Goal: Transaction & Acquisition: Purchase product/service

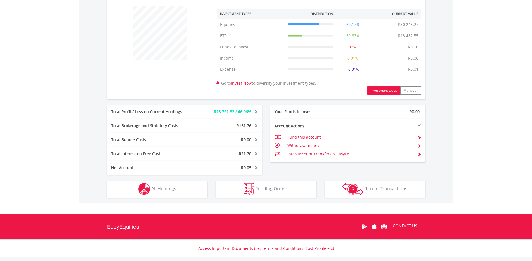
scroll to position [220, 0]
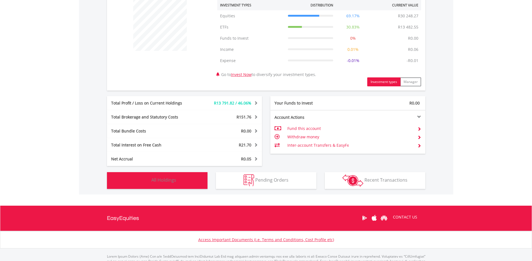
click at [170, 180] on span "All Holdings" at bounding box center [163, 180] width 25 height 6
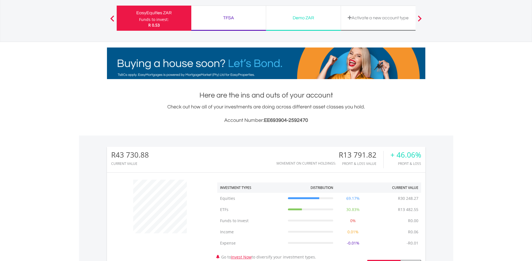
scroll to position [0, 0]
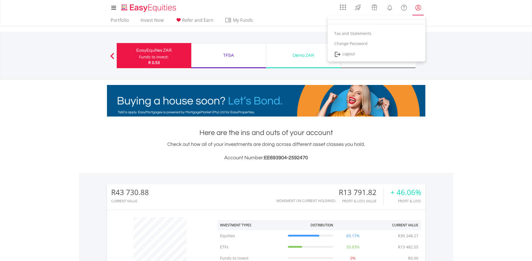
click at [418, 8] on lord-icon "My Profile" at bounding box center [418, 7] width 7 height 7
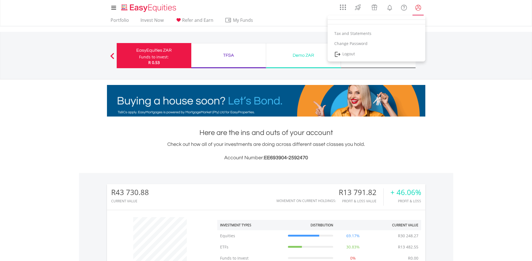
click at [420, 6] on lord-icon "My Profile" at bounding box center [418, 7] width 7 height 7
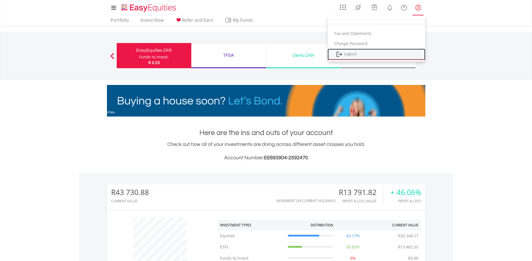
click at [367, 55] on link "Logout" at bounding box center [376, 54] width 98 height 11
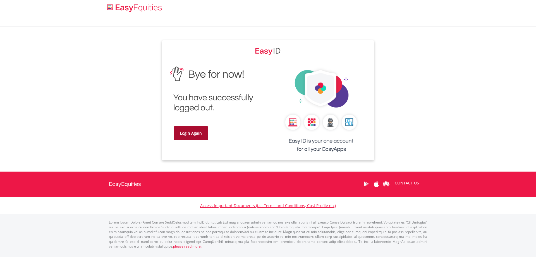
click at [203, 132] on link "Login Again" at bounding box center [191, 133] width 34 height 14
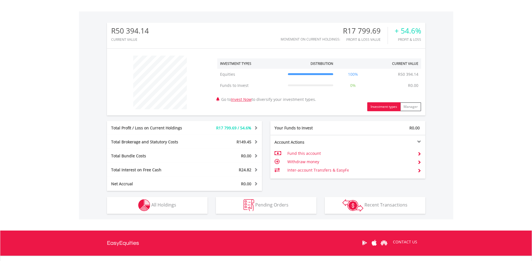
scroll to position [162, 0]
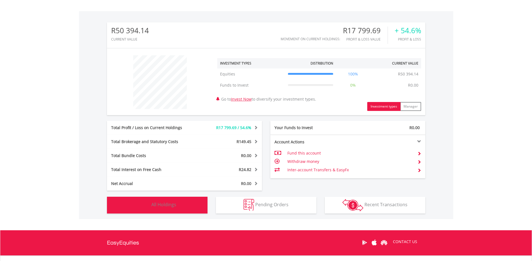
click at [167, 199] on button "Holdings All Holdings" at bounding box center [157, 205] width 100 height 17
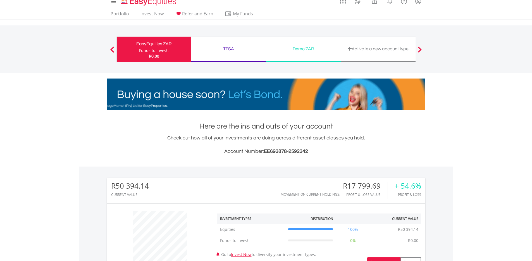
scroll to position [0, 0]
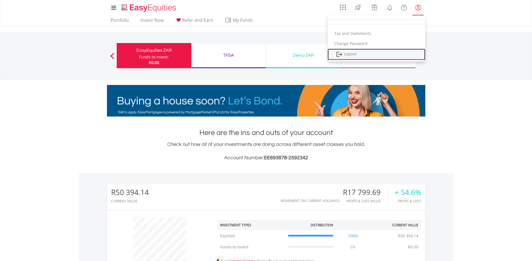
click at [361, 54] on link "Logout" at bounding box center [376, 54] width 98 height 11
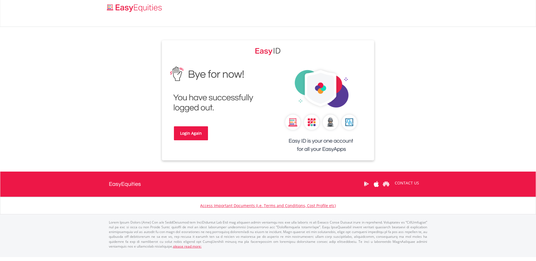
click at [196, 141] on div "Login Again" at bounding box center [215, 105] width 106 height 85
click at [195, 133] on link "Login Again" at bounding box center [191, 133] width 34 height 14
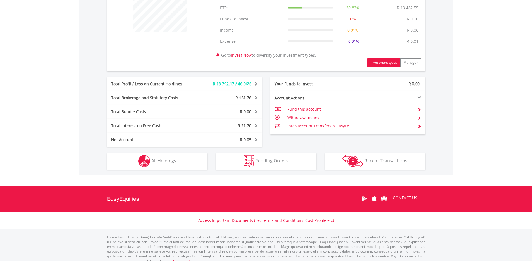
scroll to position [245, 0]
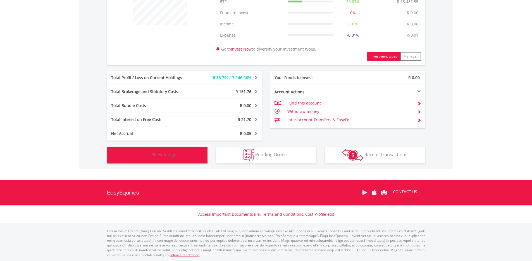
click at [136, 150] on button "Holdings All Holdings" at bounding box center [157, 155] width 100 height 17
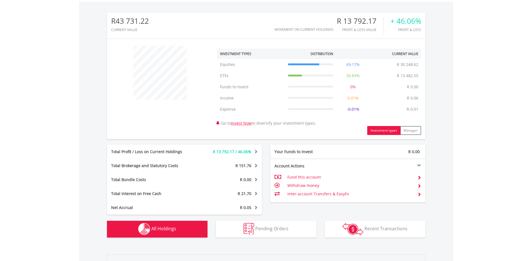
scroll to position [169, 0]
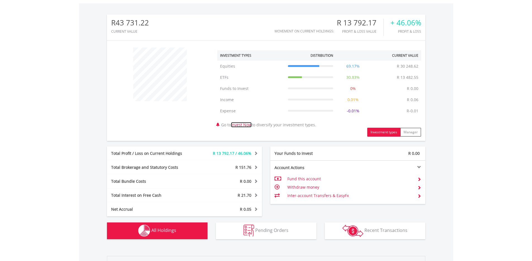
click at [252, 126] on link "Invest Now" at bounding box center [241, 124] width 21 height 5
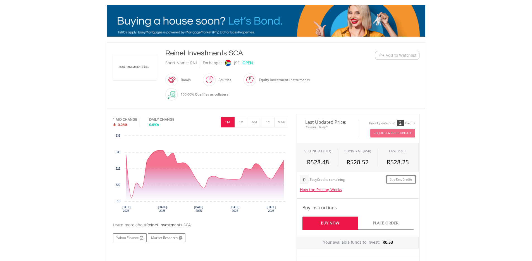
scroll to position [86, 0]
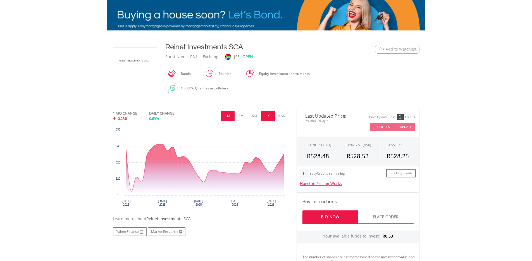
click at [268, 115] on button "1Y" at bounding box center [268, 116] width 14 height 11
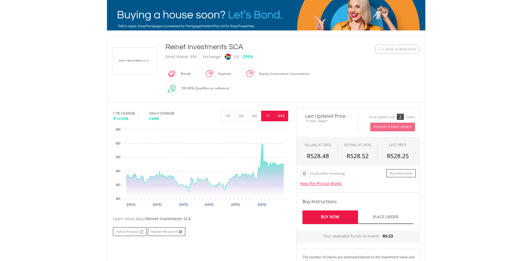
click at [280, 116] on button "MAX" at bounding box center [281, 116] width 14 height 11
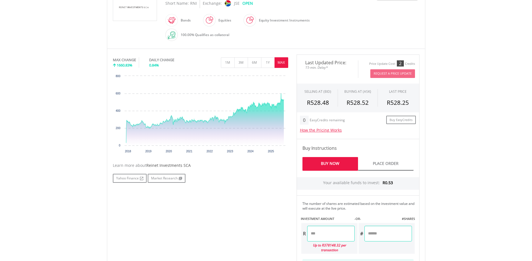
scroll to position [70, 0]
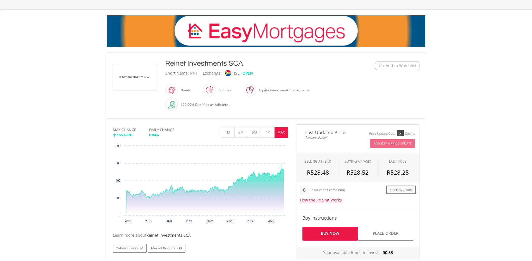
click at [401, 66] on span "+ Add to Watchlist" at bounding box center [399, 66] width 34 height 6
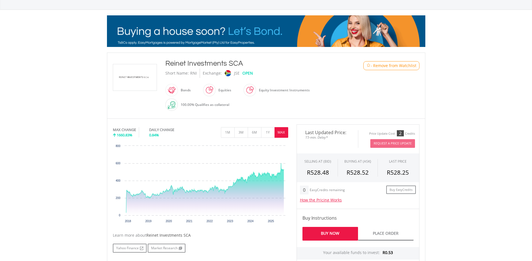
scroll to position [0, 0]
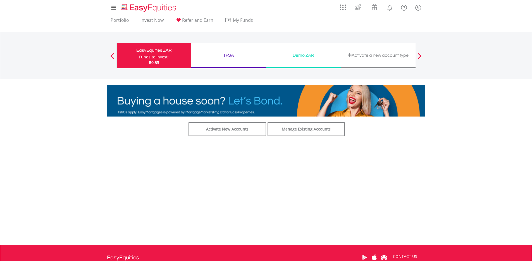
click at [404, 56] on div "Activate a new account type" at bounding box center [378, 55] width 68 height 8
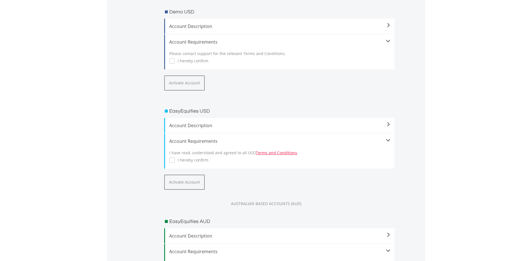
scroll to position [539, 0]
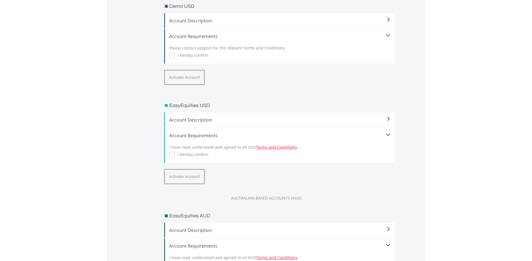
click at [177, 154] on label "I hereby confirm" at bounding box center [191, 155] width 33 height 6
click at [183, 175] on button "Activate Account" at bounding box center [184, 176] width 40 height 15
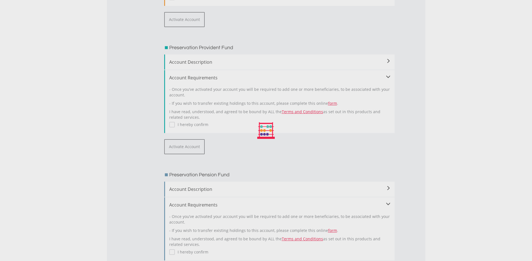
scroll to position [0, 0]
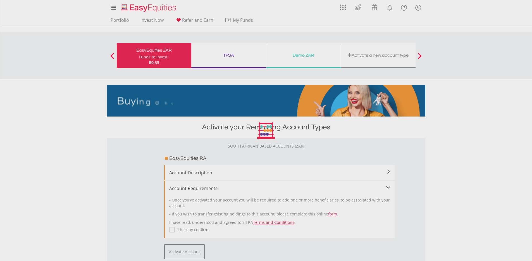
click at [294, 153] on div at bounding box center [266, 130] width 532 height 261
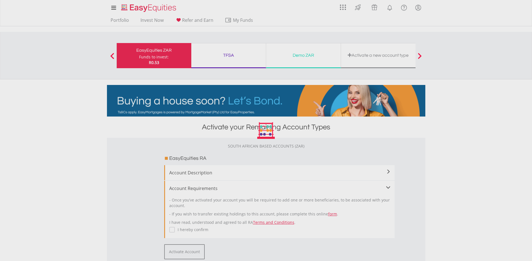
click at [442, 46] on div at bounding box center [266, 130] width 532 height 261
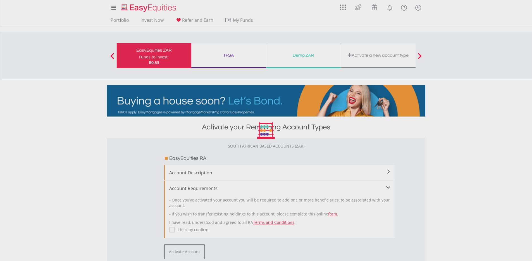
click at [115, 14] on div at bounding box center [266, 130] width 532 height 261
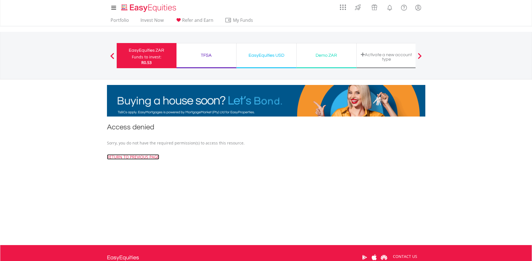
click at [154, 155] on link "return to previous page" at bounding box center [133, 156] width 52 height 5
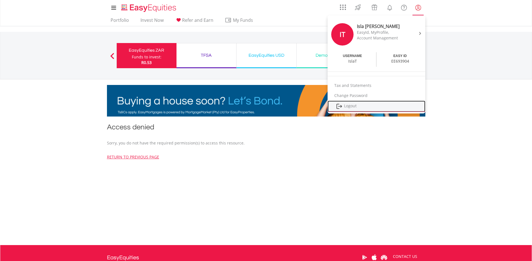
click at [352, 104] on link "Logout" at bounding box center [376, 105] width 98 height 11
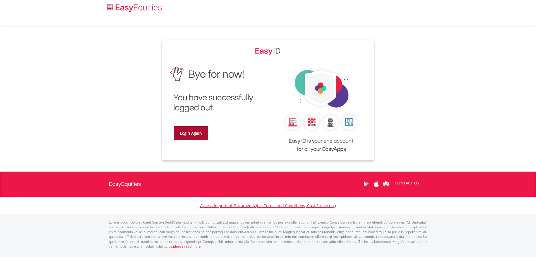
click at [195, 137] on link "Login Again" at bounding box center [191, 133] width 34 height 14
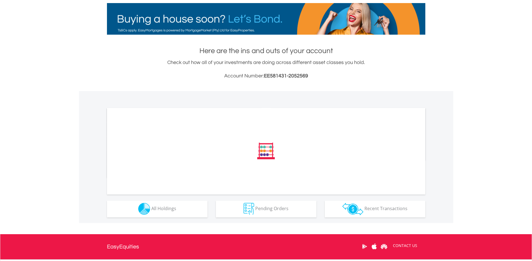
scroll to position [95, 0]
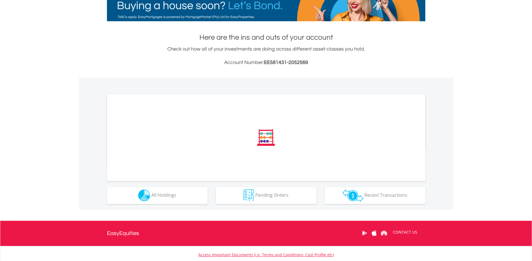
click at [193, 108] on div at bounding box center [184, 101] width 155 height 14
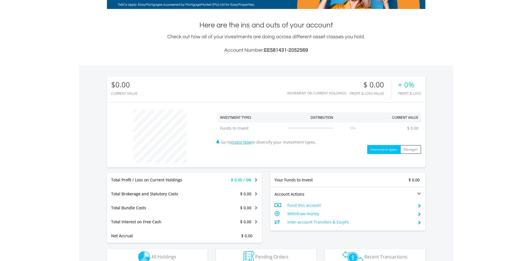
scroll to position [157, 0]
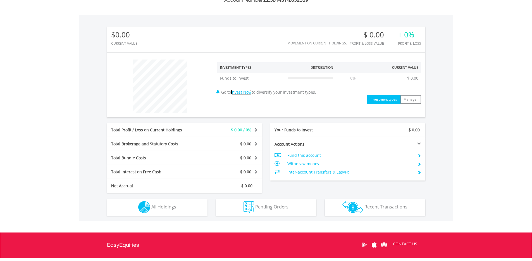
click at [246, 92] on link "Invest Now" at bounding box center [241, 91] width 21 height 5
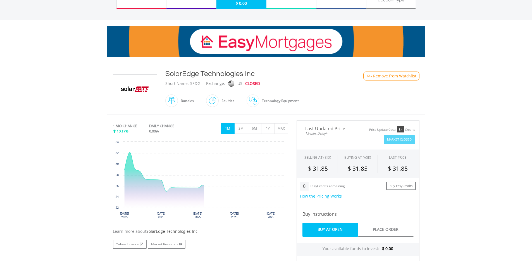
scroll to position [78, 0]
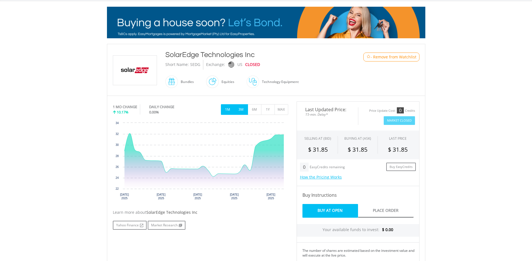
click at [242, 112] on button "3M" at bounding box center [241, 109] width 14 height 11
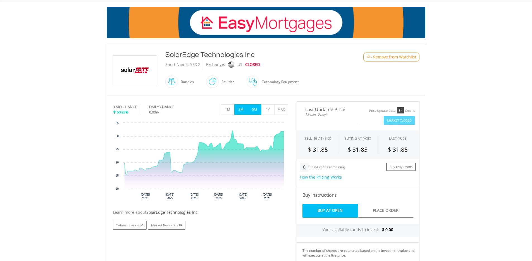
click at [258, 109] on button "6M" at bounding box center [255, 109] width 14 height 11
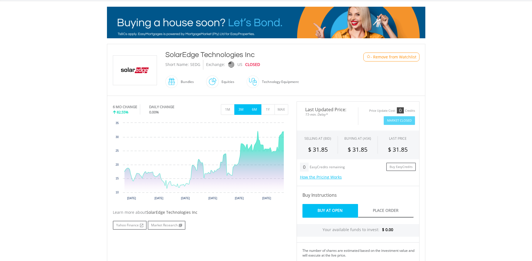
click at [245, 109] on button "3M" at bounding box center [241, 109] width 14 height 11
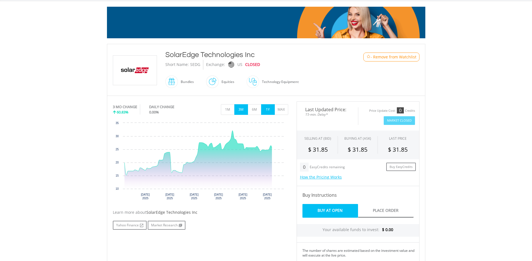
click at [267, 109] on button "1Y" at bounding box center [268, 109] width 14 height 11
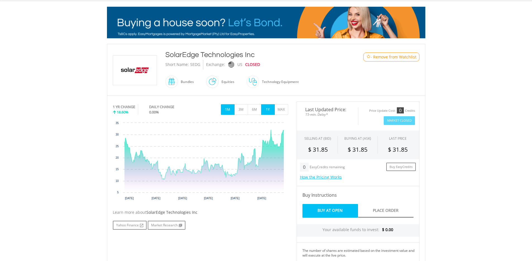
click at [233, 111] on button "1M" at bounding box center [228, 109] width 14 height 11
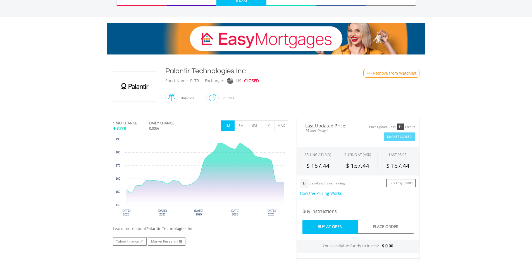
scroll to position [98, 0]
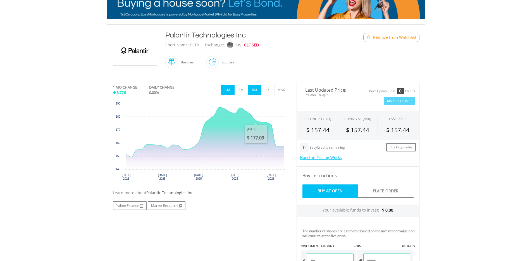
click at [255, 88] on button "6M" at bounding box center [255, 90] width 14 height 11
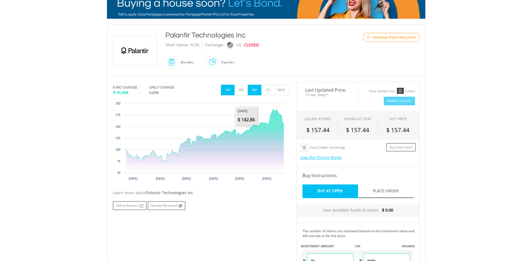
click at [226, 92] on button "1M" at bounding box center [228, 90] width 14 height 11
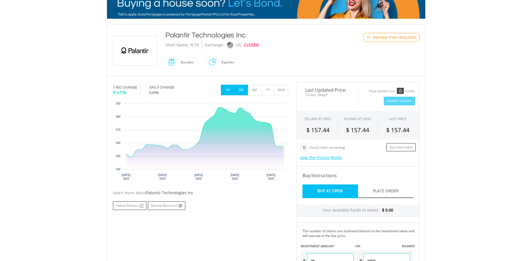
click at [246, 88] on button "3M" at bounding box center [241, 90] width 14 height 11
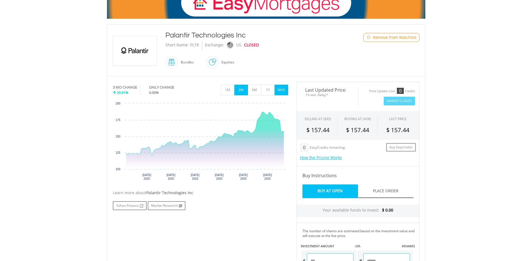
click at [283, 85] on button "MAX" at bounding box center [281, 90] width 14 height 11
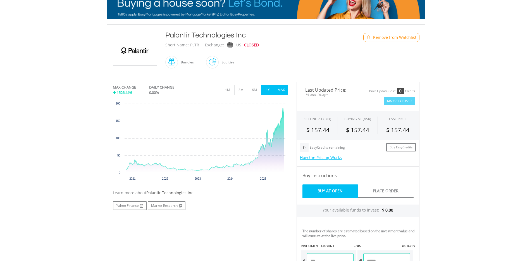
click at [261, 91] on button "1Y" at bounding box center [268, 90] width 14 height 11
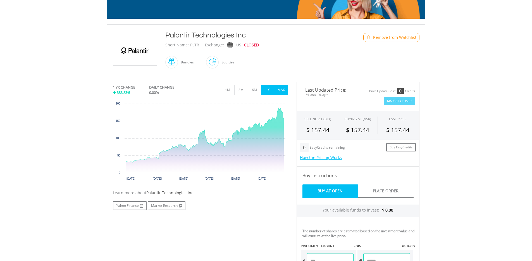
click at [282, 89] on button "MAX" at bounding box center [281, 90] width 14 height 11
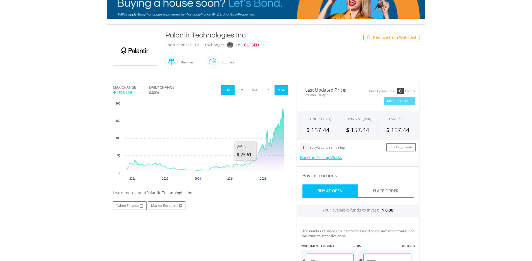
click at [230, 90] on button "1M" at bounding box center [228, 90] width 14 height 11
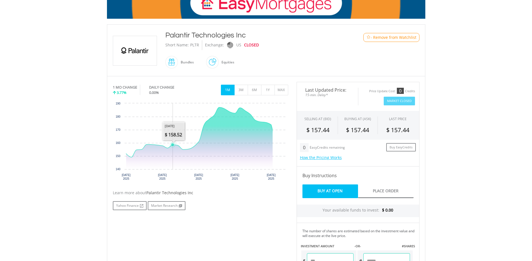
scroll to position [0, 0]
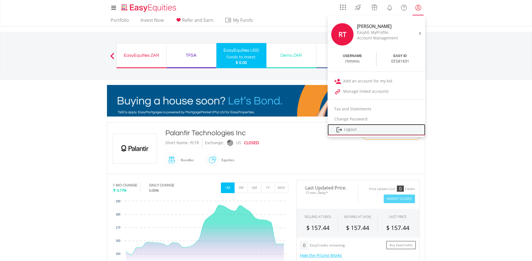
click at [344, 130] on link "Logout" at bounding box center [376, 129] width 98 height 11
